Goal: Information Seeking & Learning: Learn about a topic

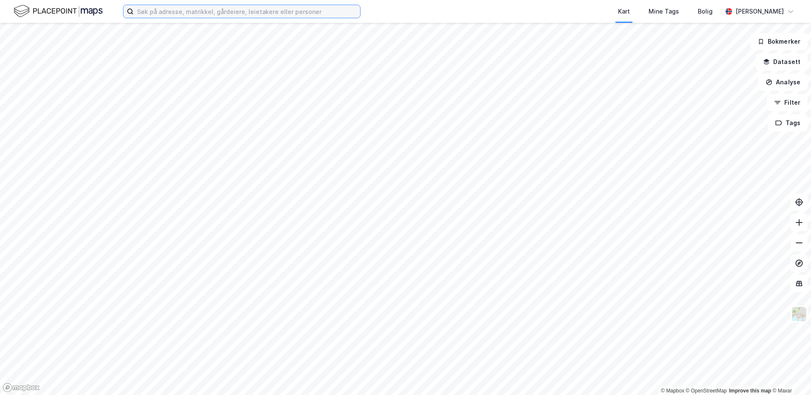
click at [235, 10] on input at bounding box center [247, 11] width 227 height 13
drag, startPoint x: 169, startPoint y: 14, endPoint x: 103, endPoint y: 9, distance: 66.3
click at [103, 9] on div "tromsø Kart Mine Tags Bolig [PERSON_NAME]" at bounding box center [405, 11] width 811 height 23
type input "moxy tromsø"
